Goal: Communication & Community: Answer question/provide support

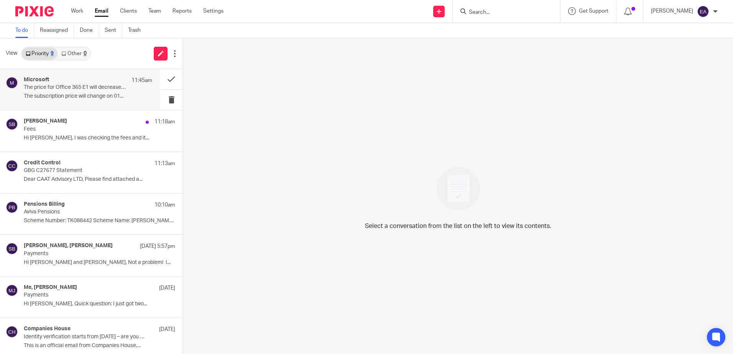
click at [62, 87] on p "The price for Office 365 E1 will decrease soon" at bounding box center [75, 87] width 103 height 7
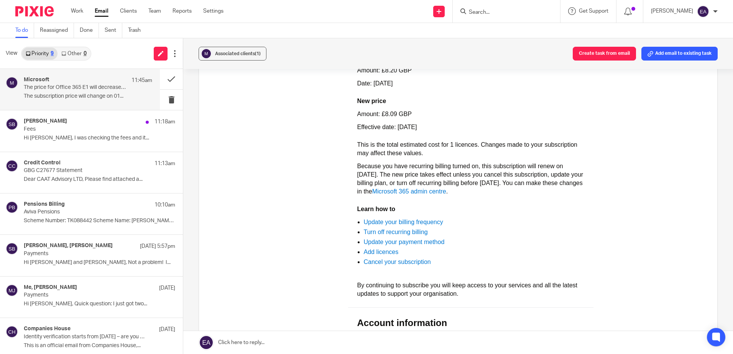
scroll to position [230, 0]
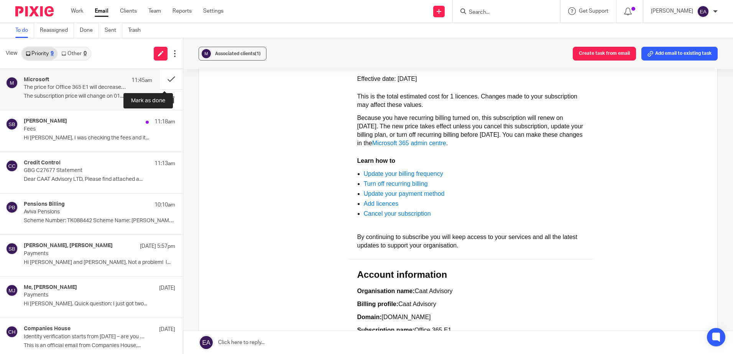
drag, startPoint x: 165, startPoint y: 78, endPoint x: 143, endPoint y: 80, distance: 21.5
click at [165, 78] on button at bounding box center [171, 79] width 23 height 20
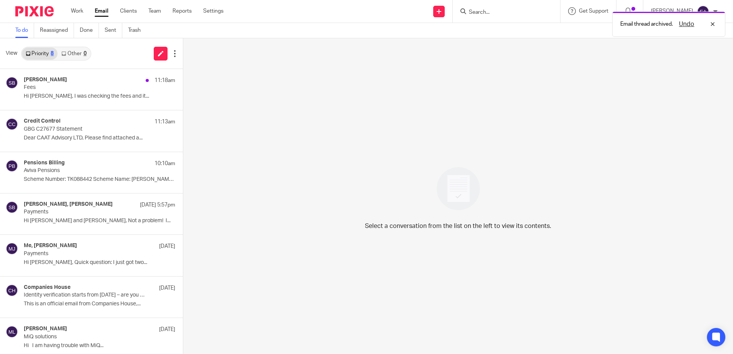
click at [56, 81] on h4 "Steve Bradshaw" at bounding box center [45, 80] width 43 height 7
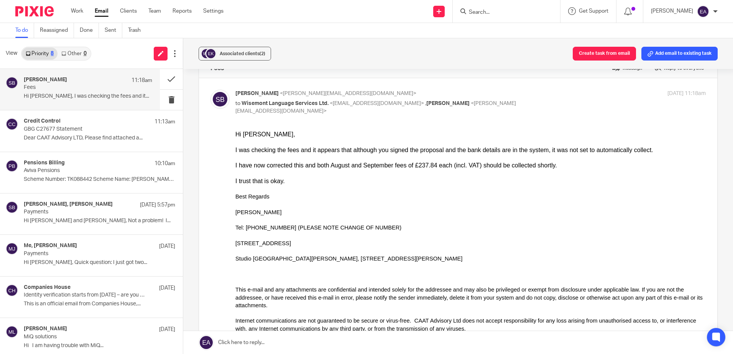
scroll to position [38, 0]
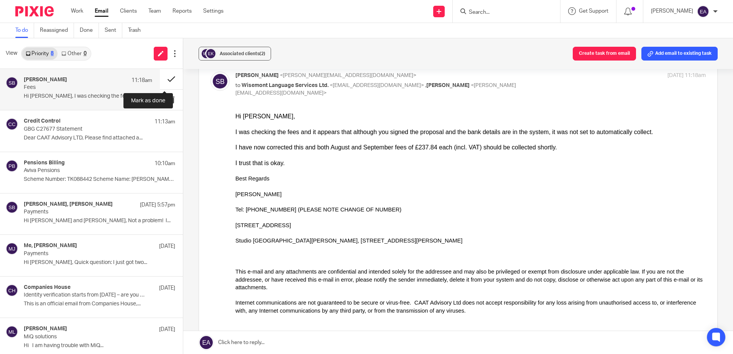
click at [163, 79] on button at bounding box center [171, 79] width 23 height 20
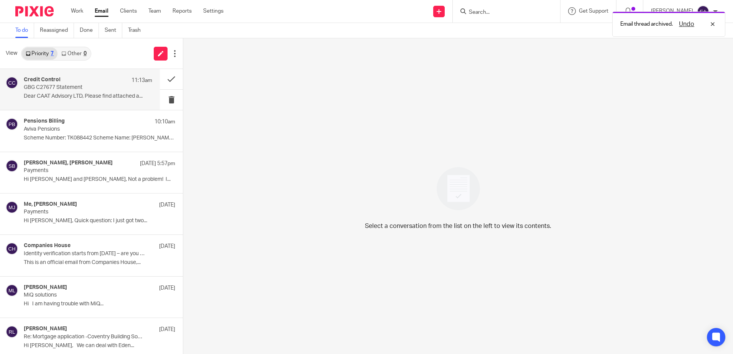
click at [65, 92] on div "Credit Control 11:13am GBG C27677 Statement Dear CAAT Advisory LTD, Please find…" at bounding box center [88, 90] width 128 height 26
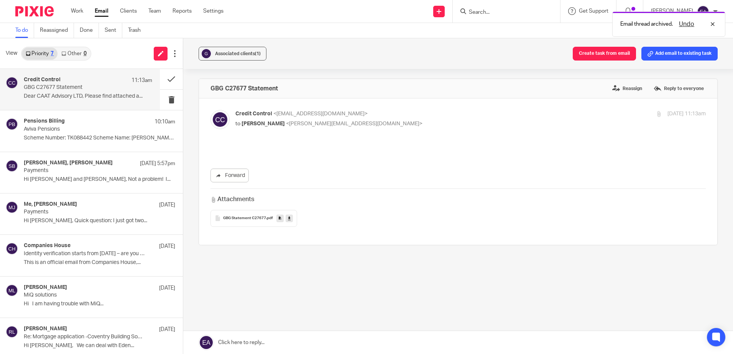
scroll to position [0, 0]
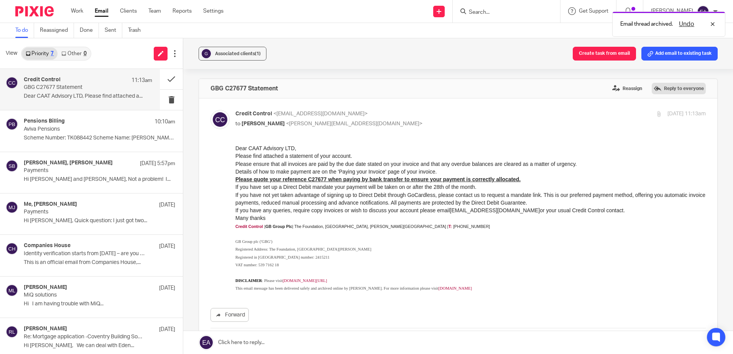
click at [663, 89] on label "Reply to everyone" at bounding box center [679, 88] width 54 height 11
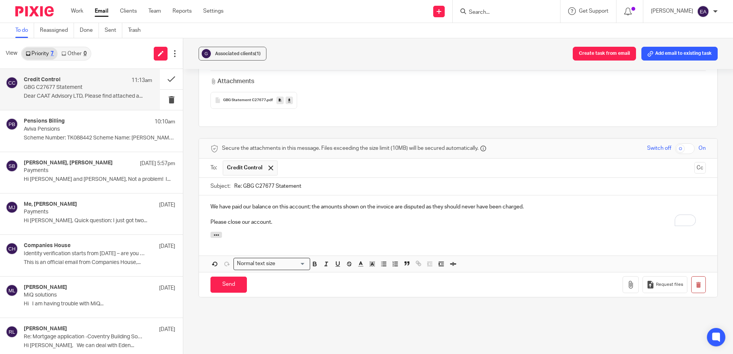
click at [543, 203] on p "We have paid our balance on this account; the amounts shown on the invoice are …" at bounding box center [457, 207] width 495 height 8
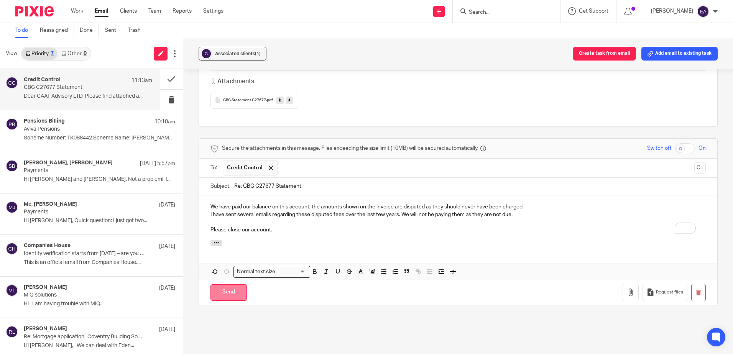
click at [227, 288] on input "Send" at bounding box center [228, 292] width 36 height 16
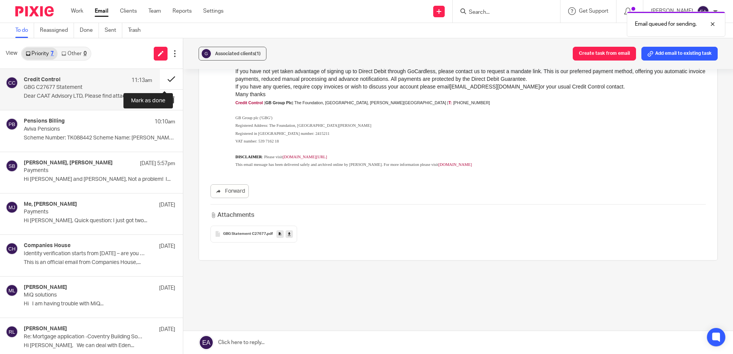
click at [162, 79] on button at bounding box center [171, 79] width 23 height 20
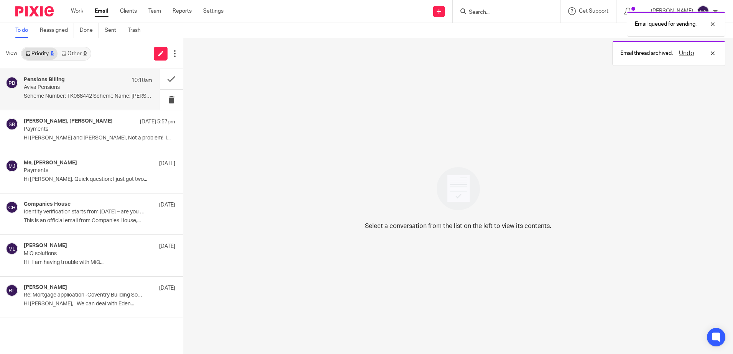
click at [69, 95] on p "Scheme Number: TK088442 Scheme Name: Elysian..." at bounding box center [88, 96] width 128 height 7
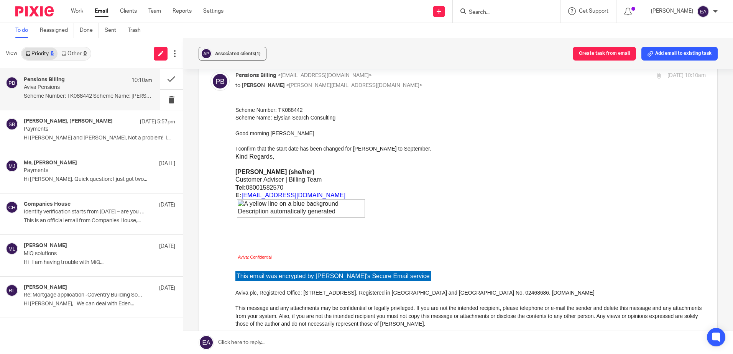
scroll to position [0, 0]
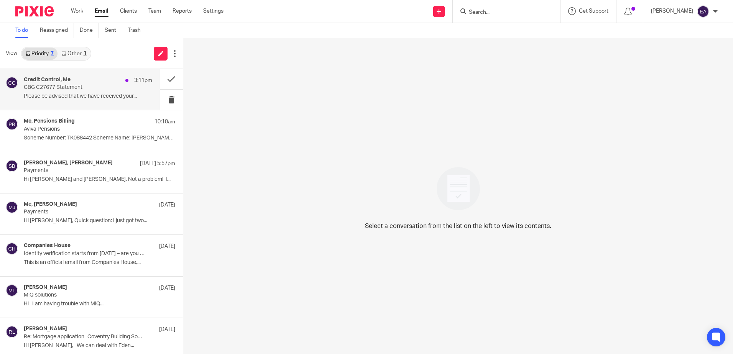
click at [63, 90] on p "GBG C27677 Statement" at bounding box center [75, 87] width 103 height 7
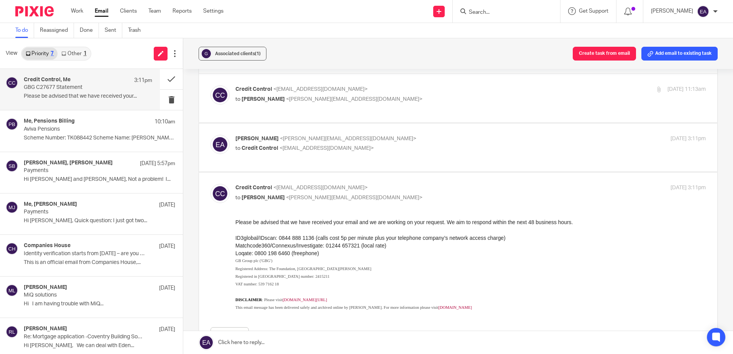
scroll to position [38, 0]
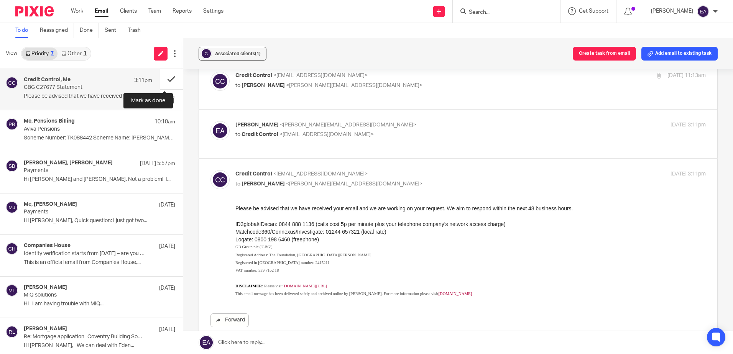
click at [163, 78] on button at bounding box center [171, 79] width 23 height 20
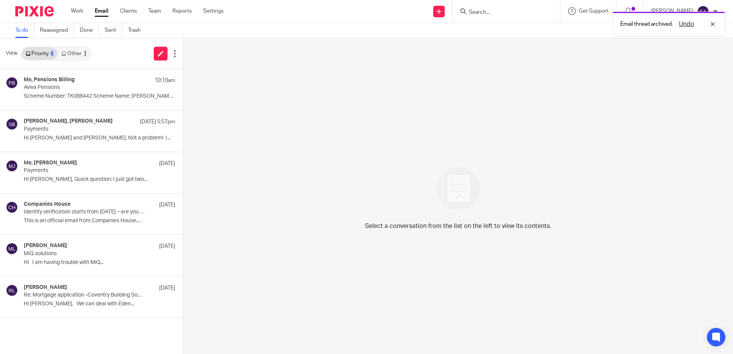
click at [76, 53] on link "Other 1" at bounding box center [73, 54] width 33 height 12
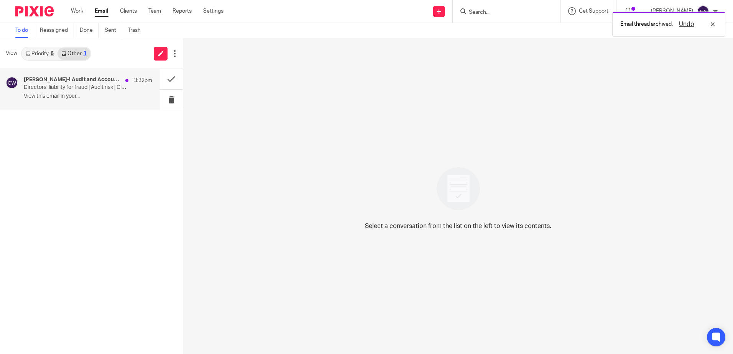
click at [79, 87] on p "Directors’ liability for fraud | Audit risk | Climate-related disclosures" at bounding box center [75, 87] width 103 height 7
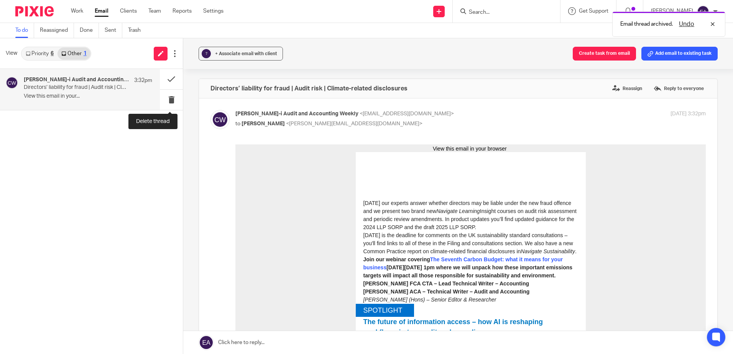
scroll to position [0, 0]
click at [170, 99] on button at bounding box center [171, 100] width 23 height 20
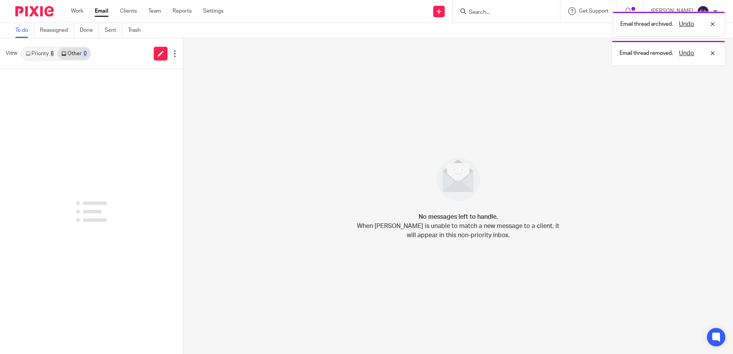
click at [38, 58] on link "Priority 6" at bounding box center [40, 54] width 36 height 12
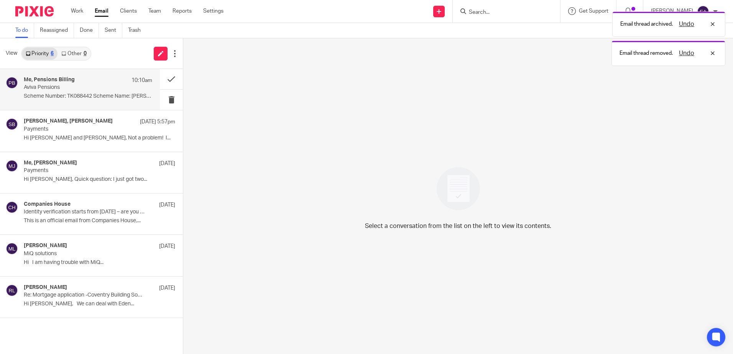
click at [61, 89] on p "Aviva Pensions" at bounding box center [75, 87] width 103 height 7
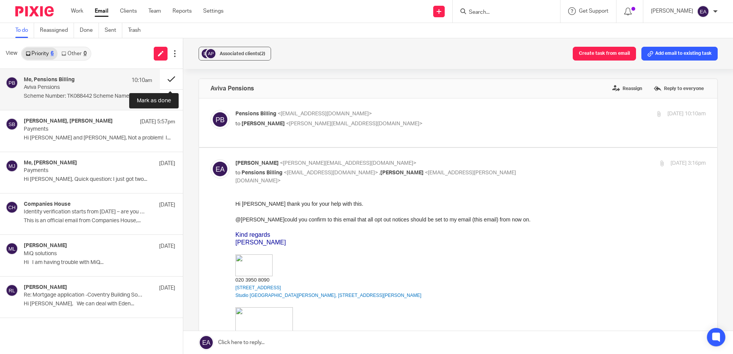
click at [169, 82] on button at bounding box center [171, 79] width 23 height 20
